Goal: Book appointment/travel/reservation

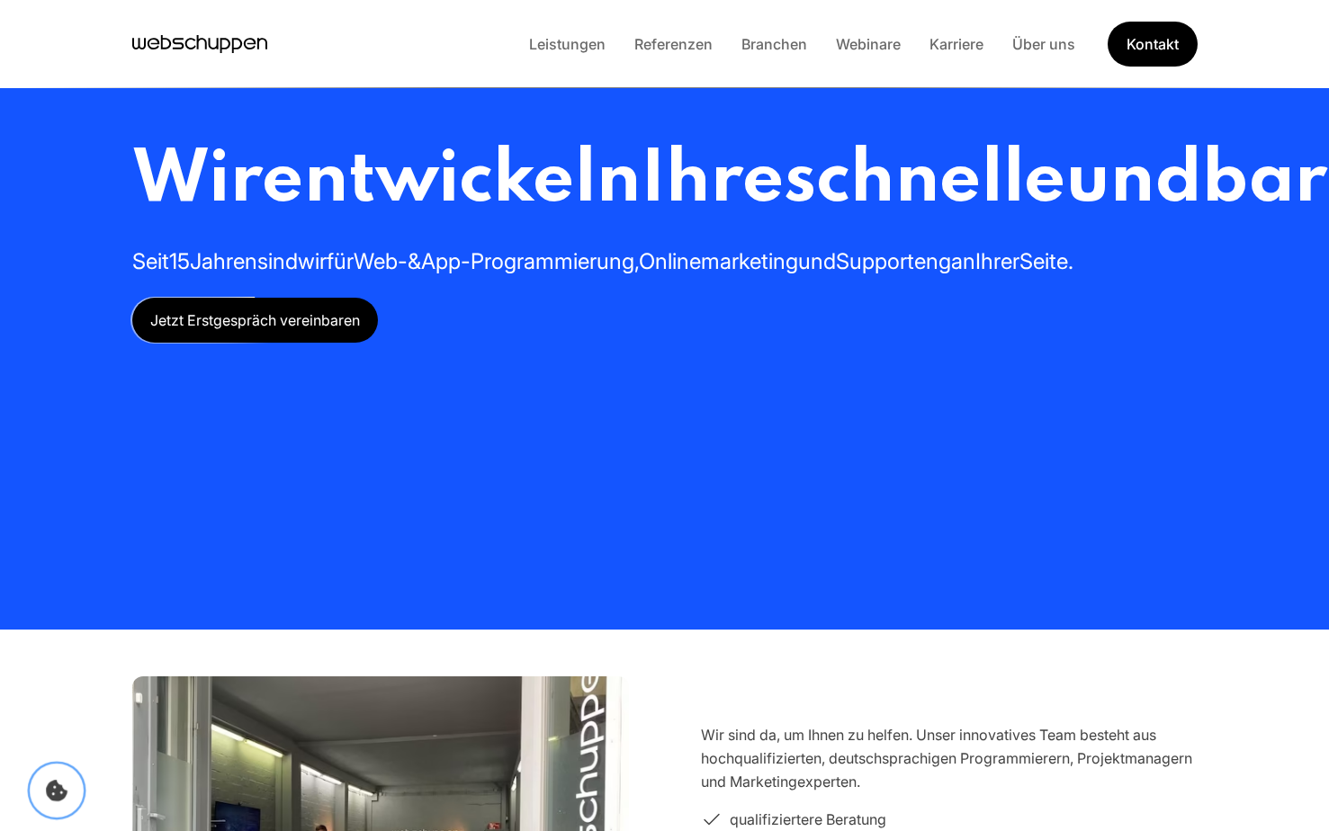
click at [64, 788] on icon "Cookie Icon" at bounding box center [57, 791] width 22 height 22
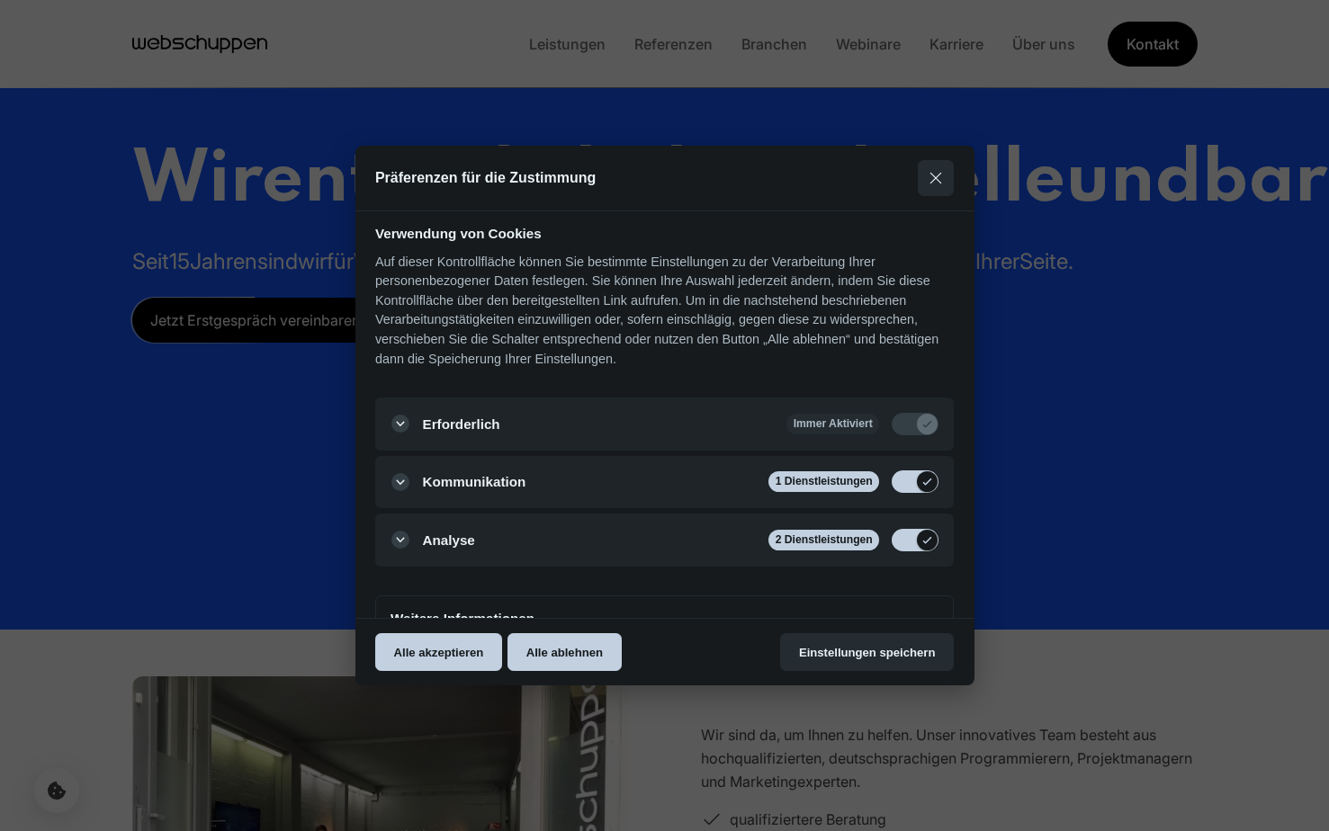
click at [909, 484] on input "Kommunikation" at bounding box center [915, 481] width 45 height 21
checkbox input "false"
click at [908, 530] on input "Analyse" at bounding box center [915, 540] width 45 height 21
checkbox input "false"
click at [572, 645] on button "Alle ablehnen" at bounding box center [564, 652] width 114 height 38
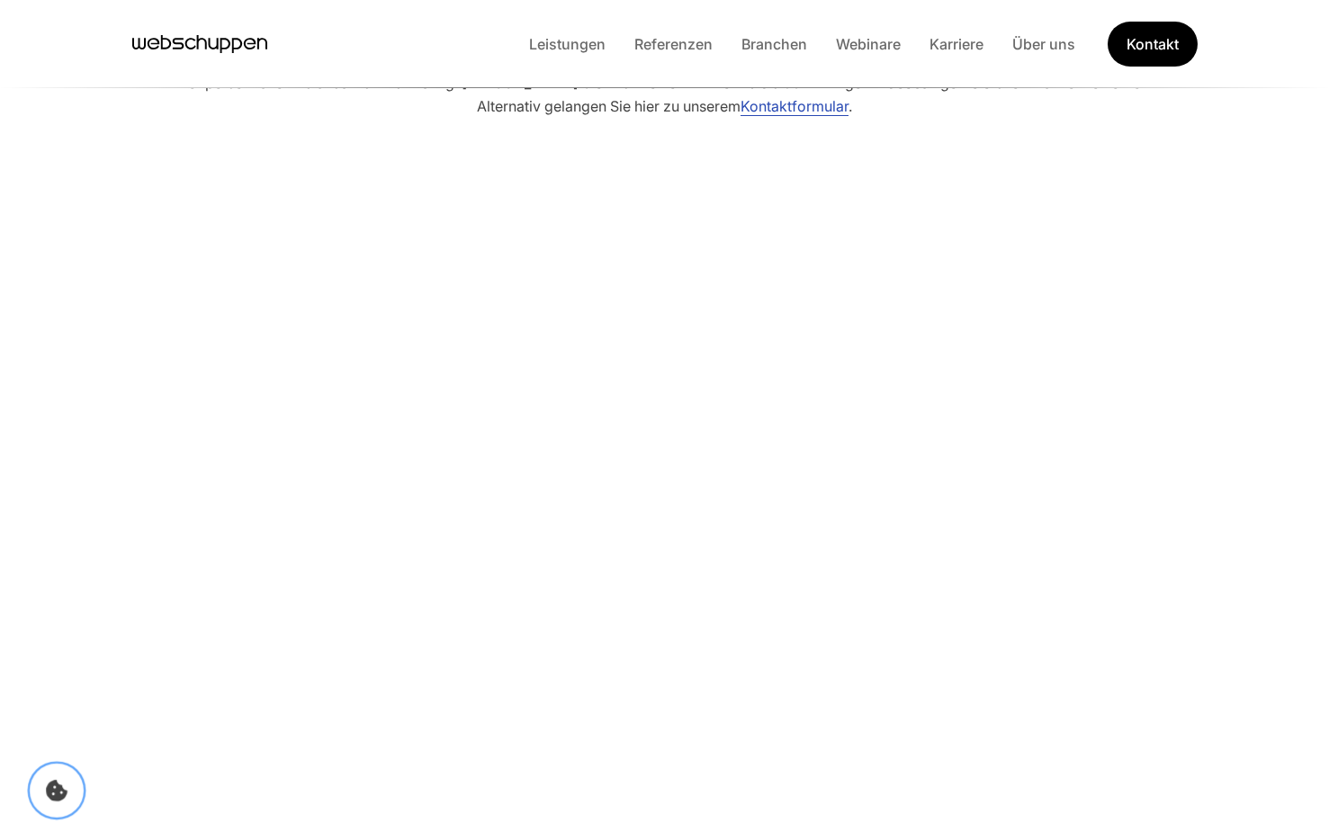
scroll to position [4159, 0]
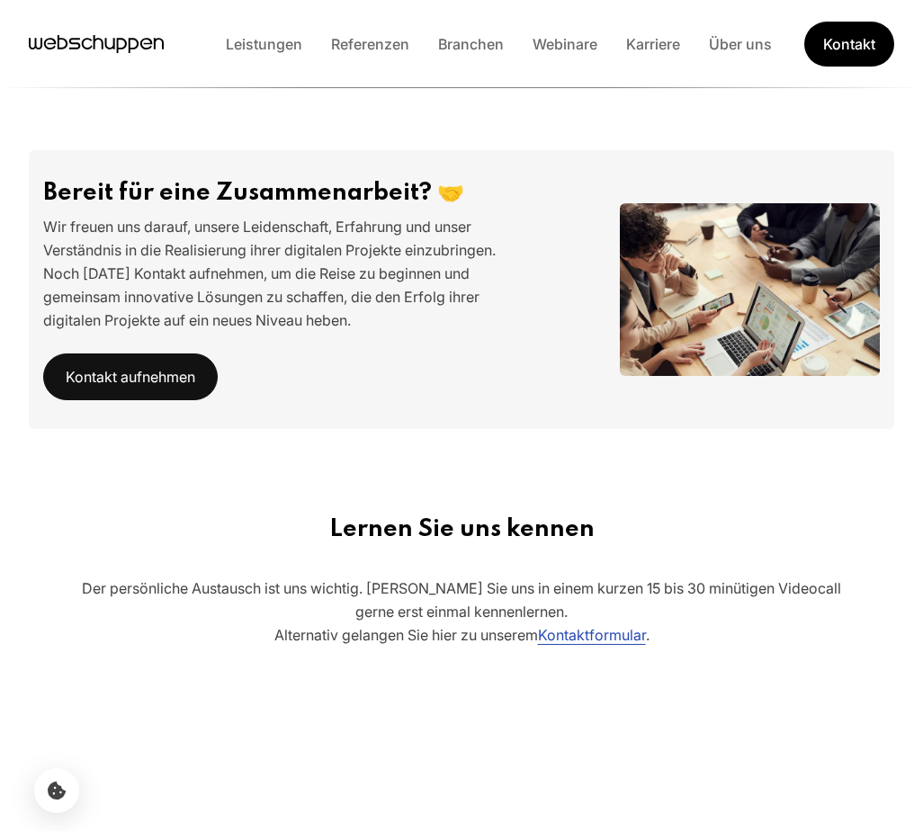
scroll to position [3528, 0]
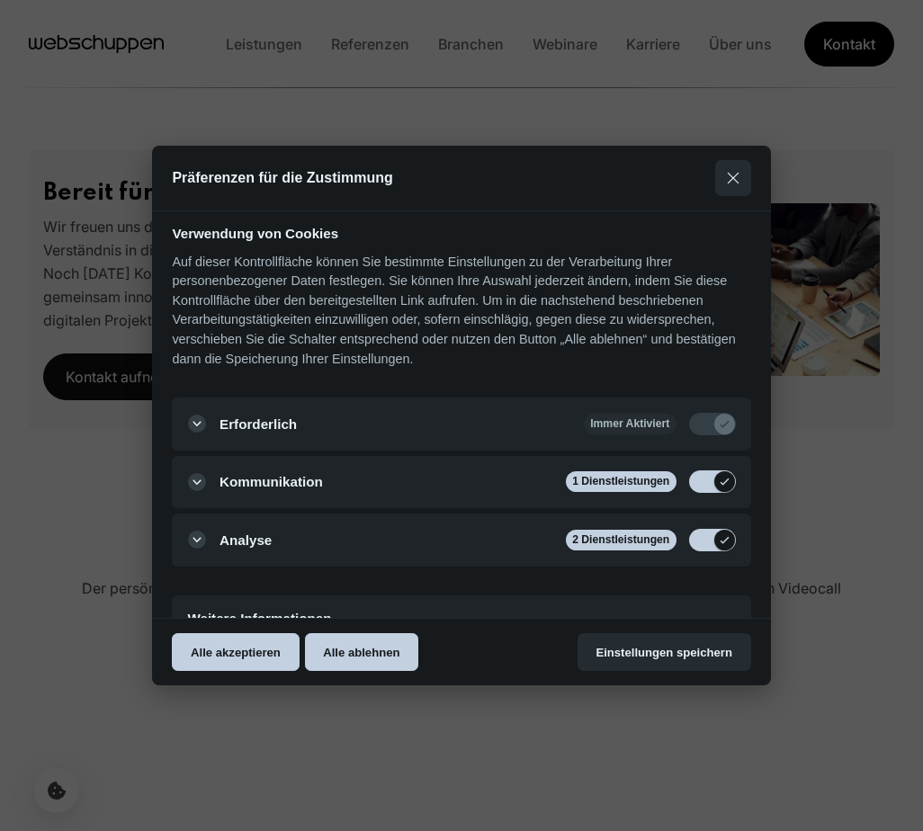
scroll to position [3528, 0]
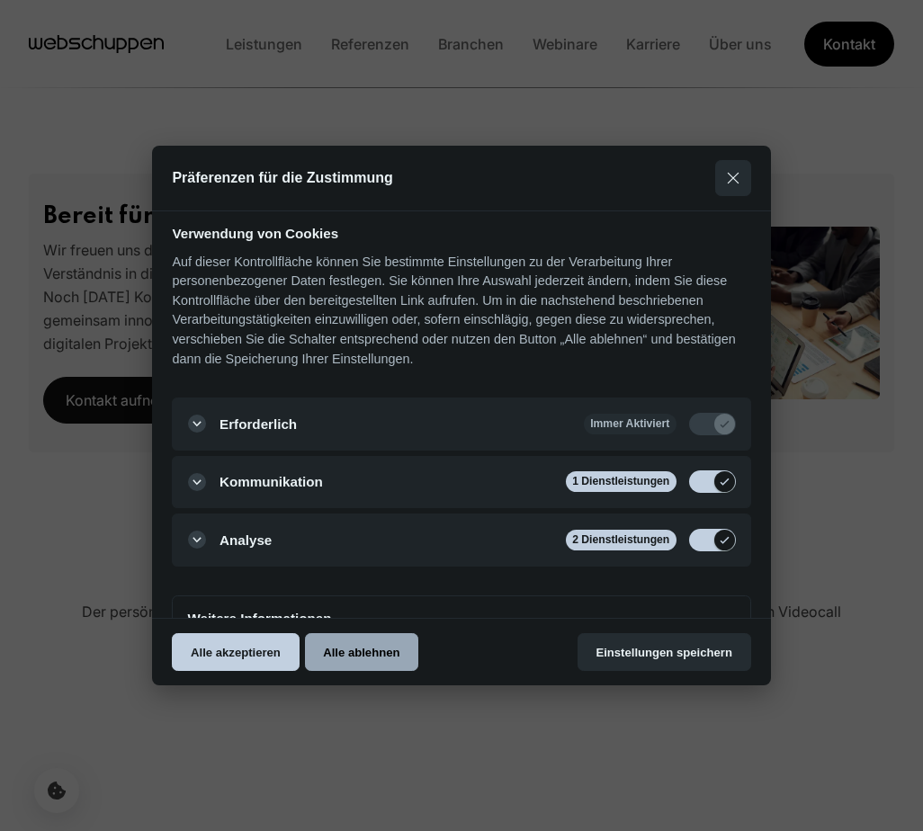
click at [350, 651] on button "Alle ablehnen" at bounding box center [362, 652] width 114 height 38
checkbox input "false"
